Goal: Information Seeking & Learning: Learn about a topic

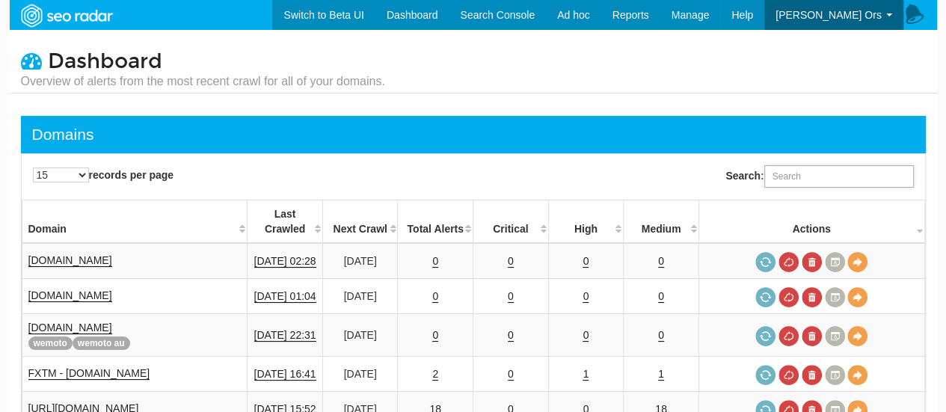
click at [809, 179] on input "Search:" at bounding box center [839, 176] width 150 height 22
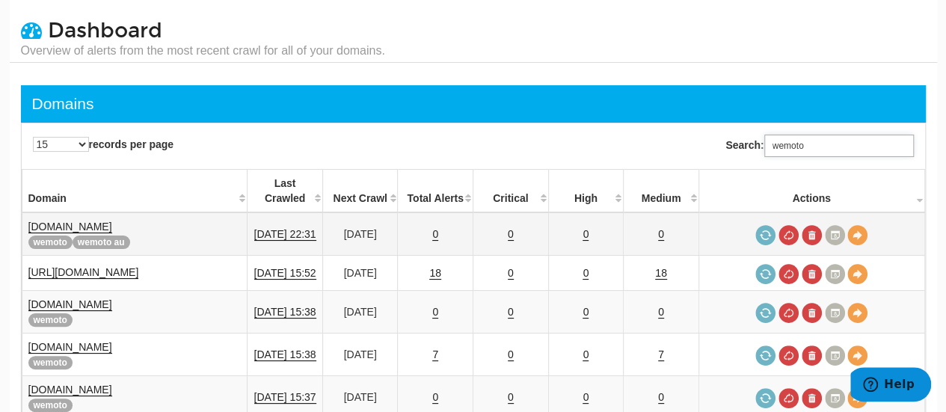
scroll to position [75, 0]
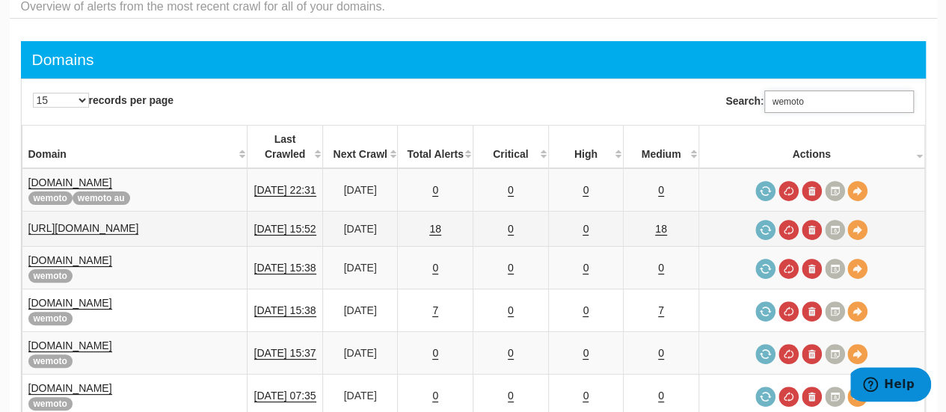
type input "wemoto"
click at [139, 222] on link "https://www.wemoto.com.au/" at bounding box center [83, 228] width 111 height 13
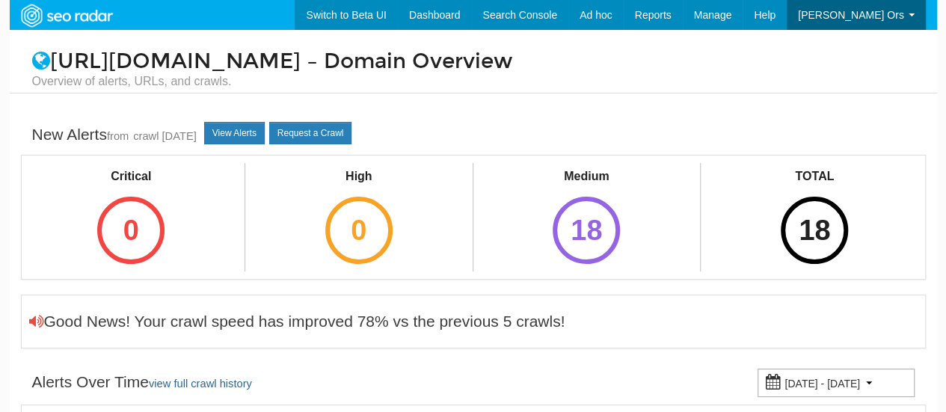
scroll to position [60, 0]
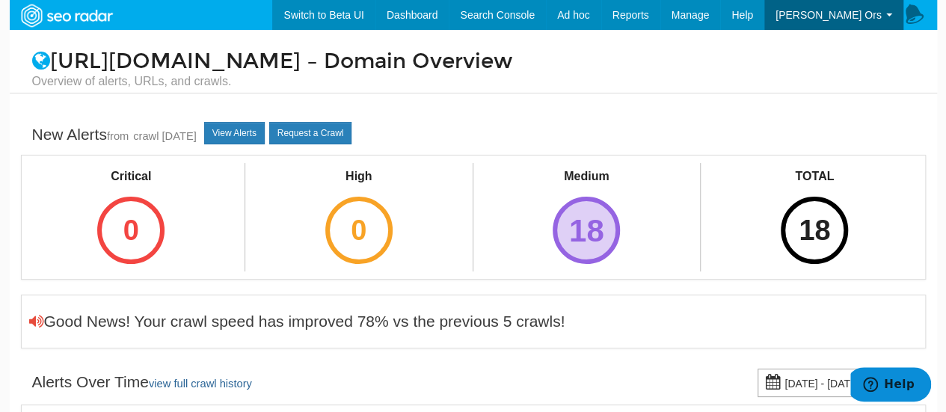
click at [571, 219] on div "18" at bounding box center [586, 230] width 67 height 67
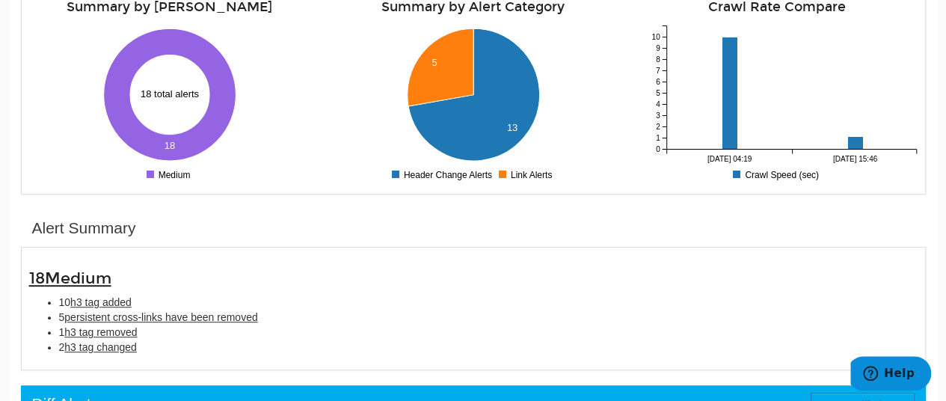
scroll to position [299, 0]
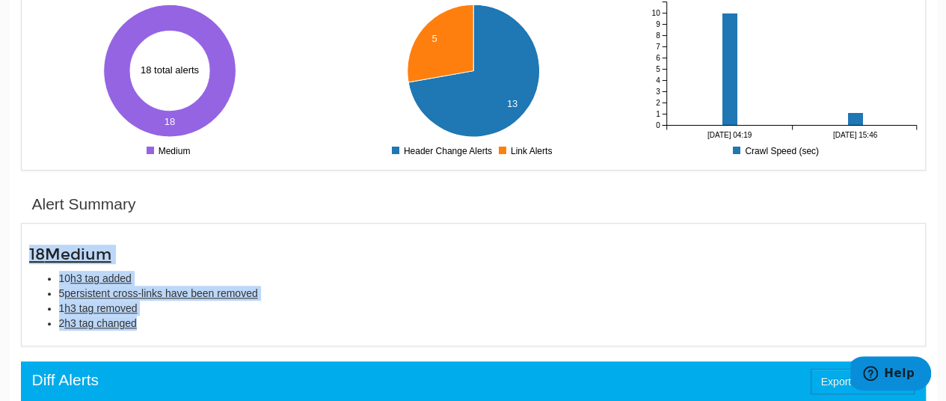
drag, startPoint x: 27, startPoint y: 252, endPoint x: 165, endPoint y: 325, distance: 155.9
click at [165, 325] on div "18 Medium 10 h3 tag added 5 persistent cross-links have been removed 1 h3 tag r…" at bounding box center [473, 288] width 911 height 85
copy div "18 Medium 10 h3 tag added 5 persistent cross-links have been removed 1 h3 tag r…"
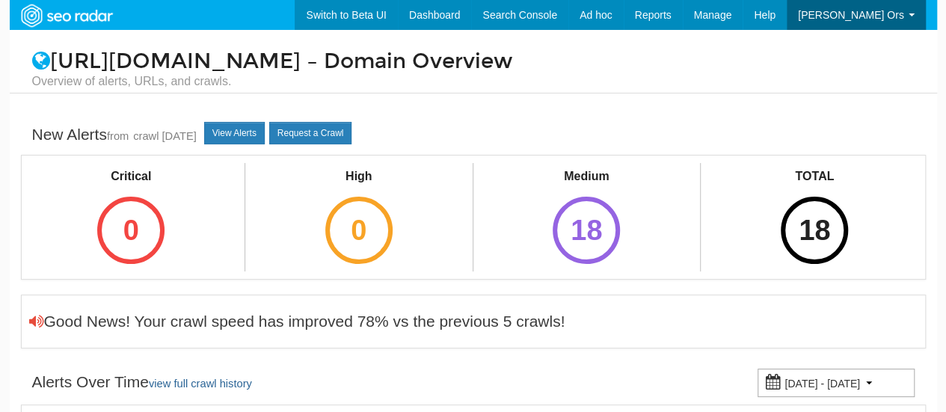
scroll to position [60, 0]
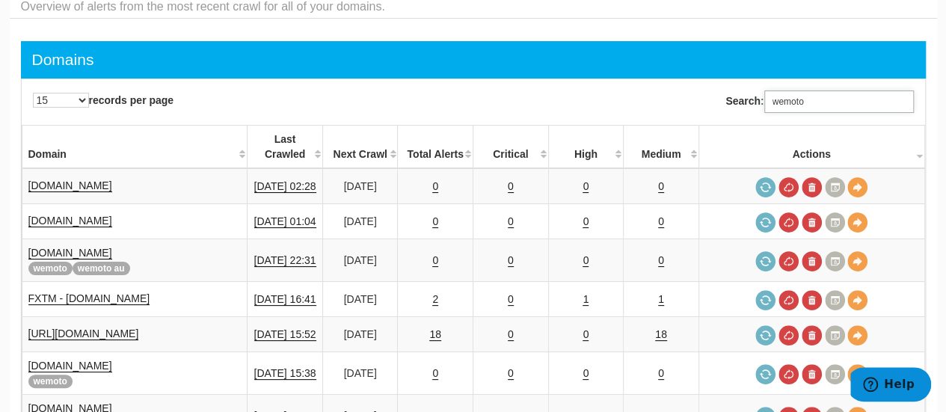
click at [815, 101] on input "wemoto" at bounding box center [839, 102] width 150 height 22
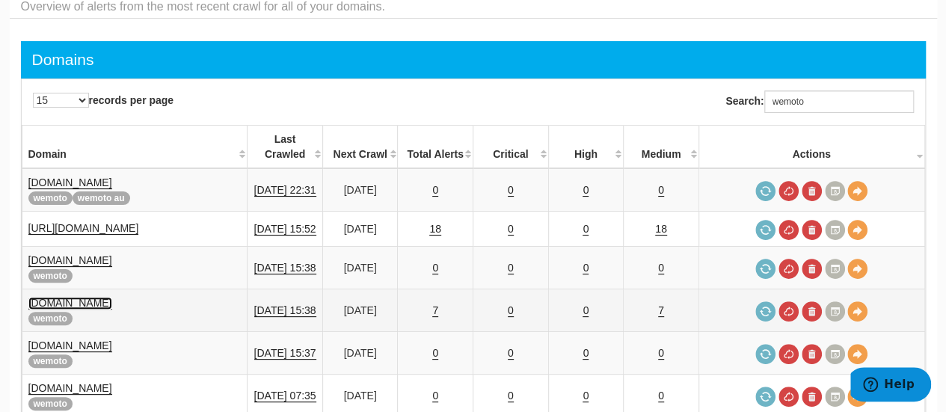
click at [84, 297] on link "www.wemoto.es" at bounding box center [70, 303] width 84 height 13
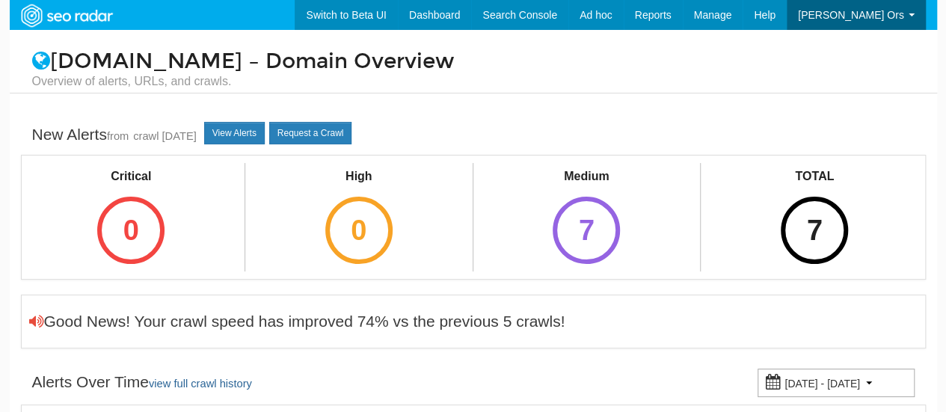
scroll to position [60, 0]
click at [578, 231] on div "7" at bounding box center [586, 230] width 67 height 67
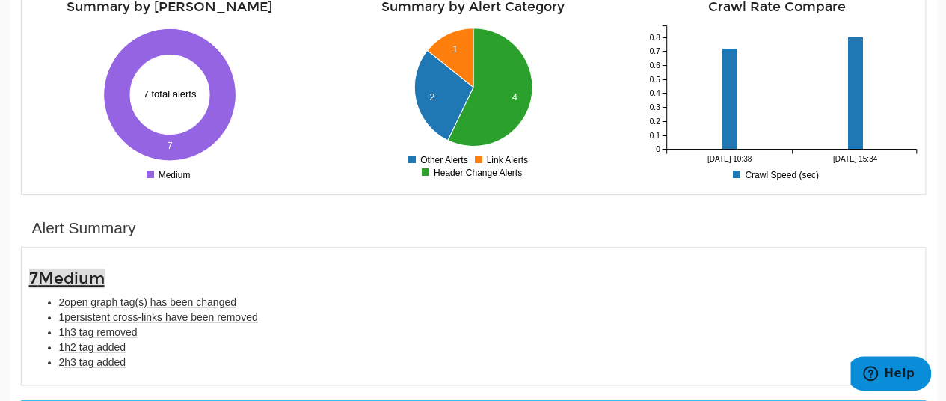
scroll to position [299, 0]
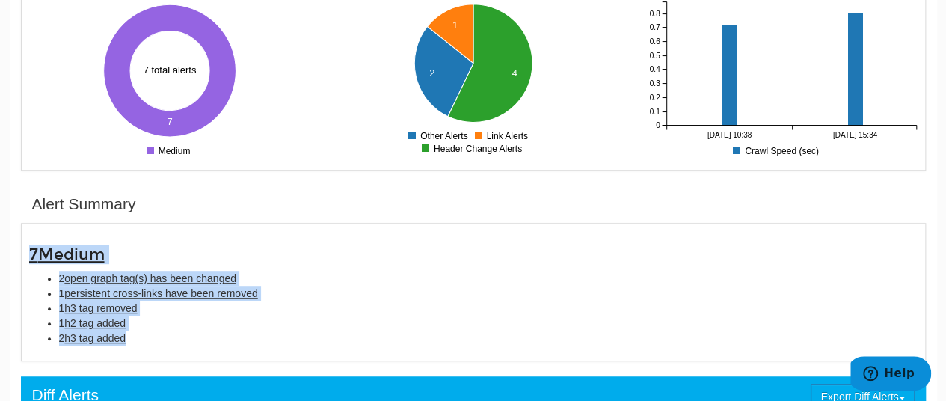
drag, startPoint x: 22, startPoint y: 249, endPoint x: 178, endPoint y: 337, distance: 179.5
click at [178, 337] on div "7 Medium 2 open graph tag(s) has been changed 1 persistent cross-links have bee…" at bounding box center [473, 295] width 911 height 99
copy div "7 Medium 2 open graph tag(s) has been changed 1 persistent cross-links have bee…"
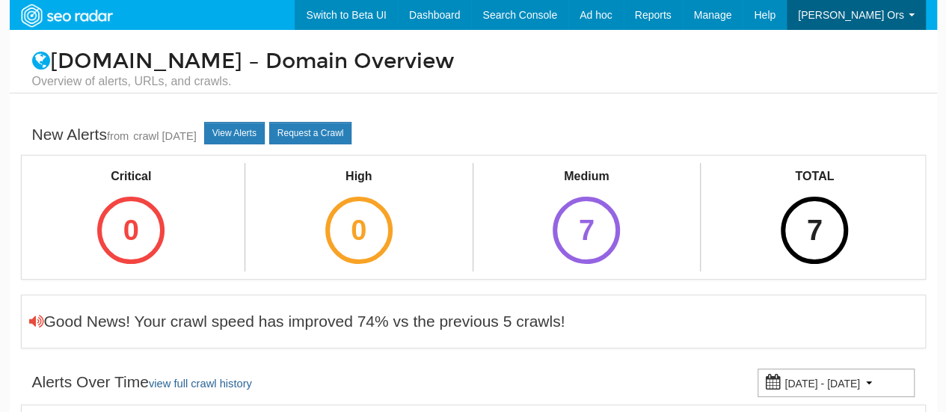
scroll to position [60, 0]
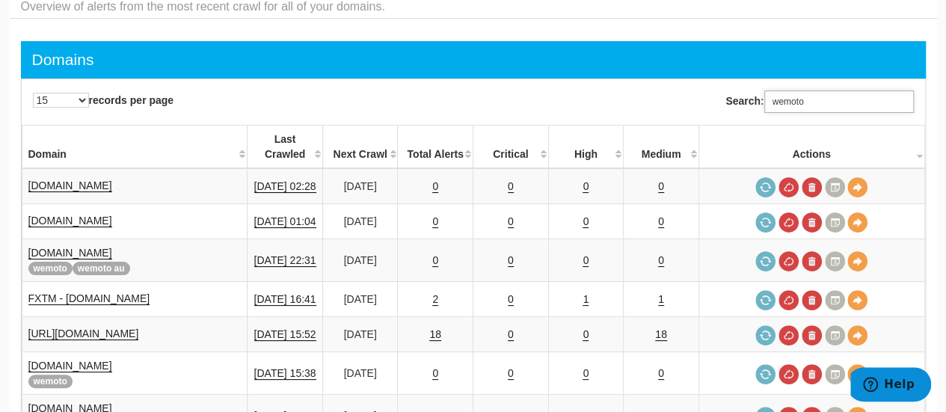
click at [810, 99] on input "wemoto" at bounding box center [839, 102] width 150 height 22
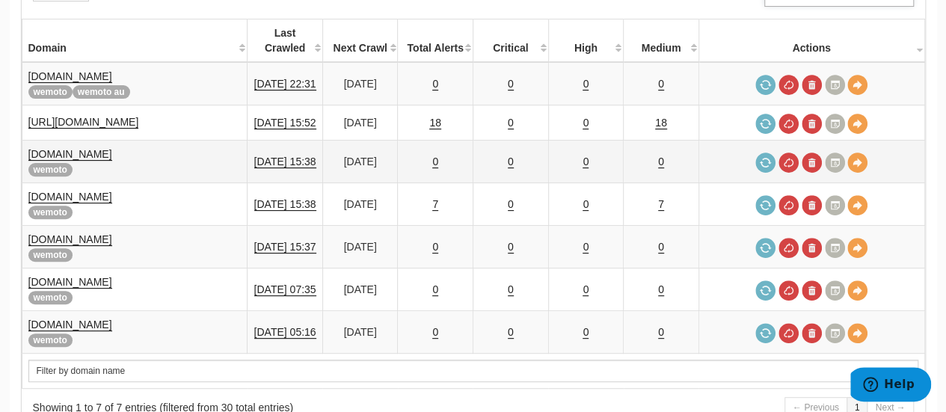
scroll to position [150, 0]
